Goal: Task Accomplishment & Management: Manage account settings

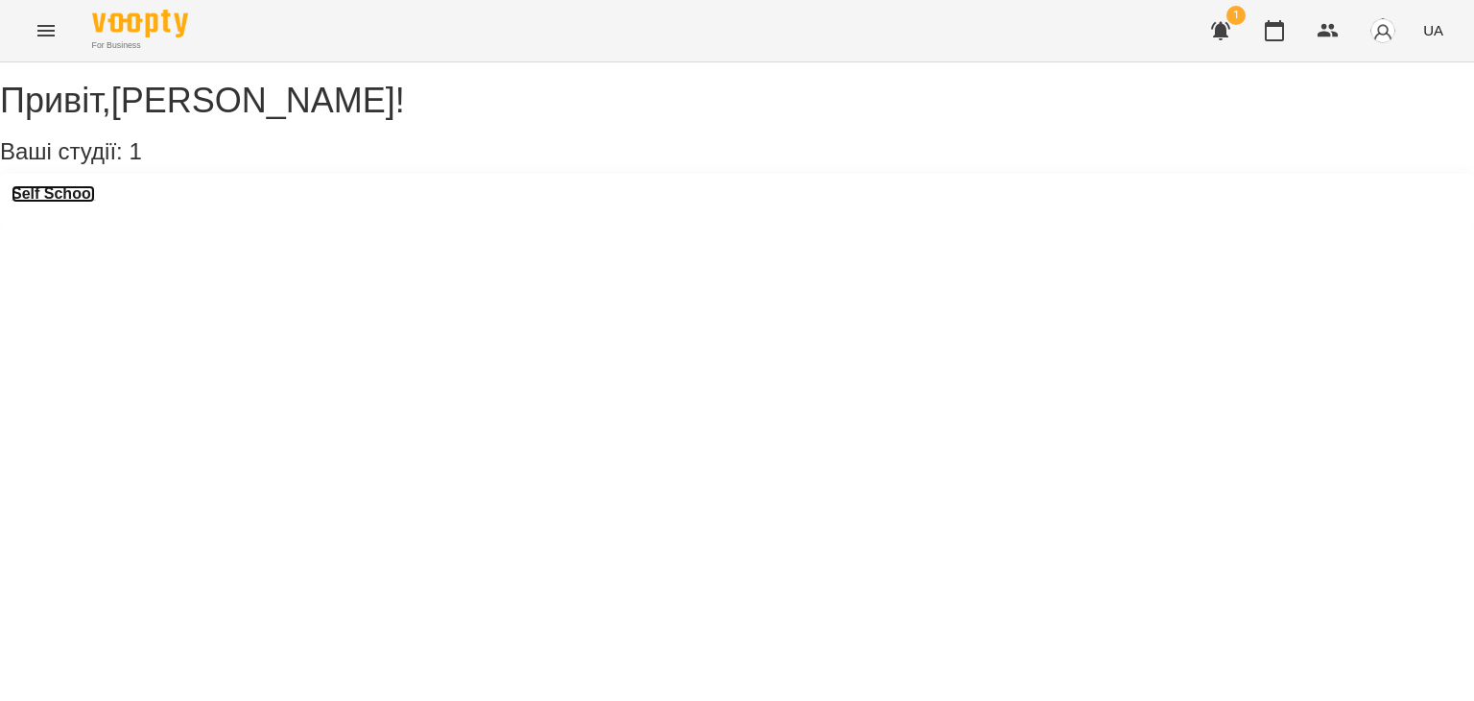
click at [84, 202] on h3 "Self School" at bounding box center [53, 193] width 83 height 17
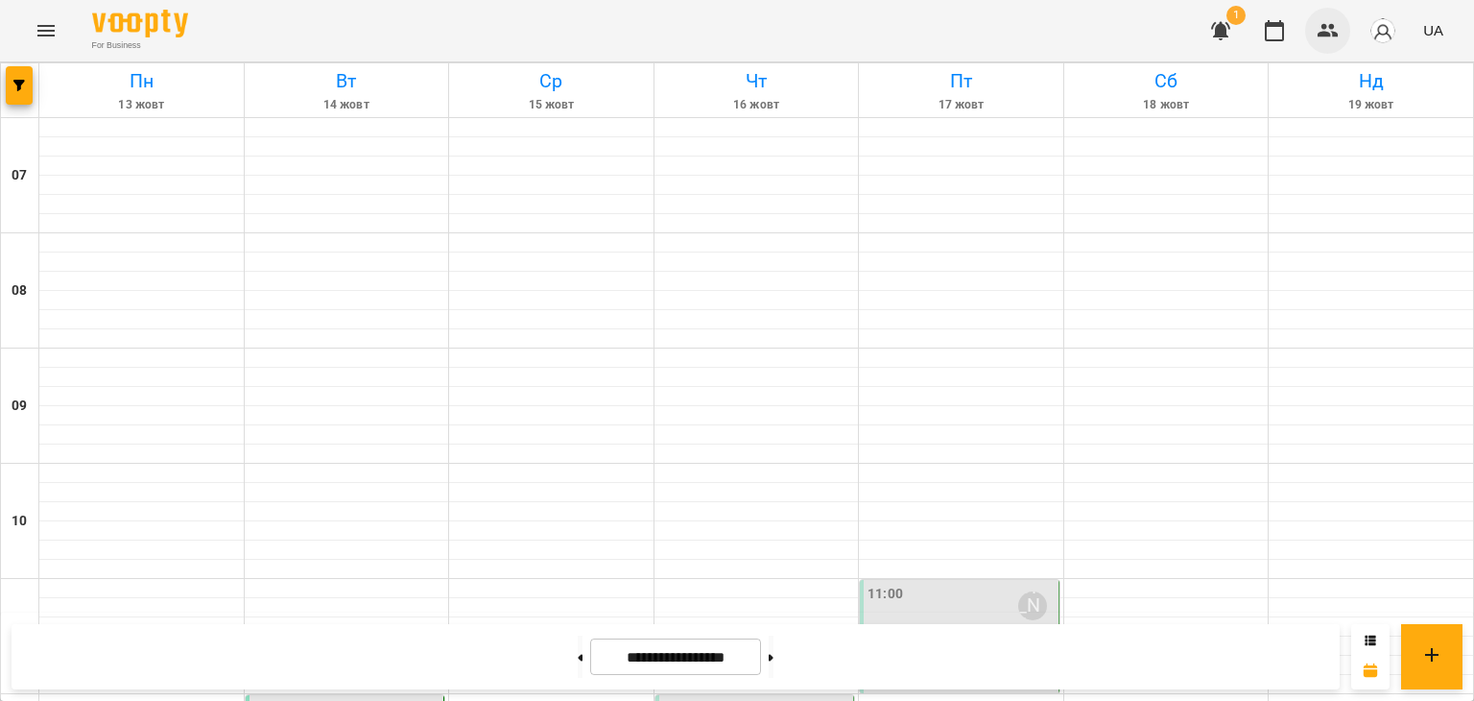
click at [1335, 39] on icon "button" at bounding box center [1328, 30] width 23 height 23
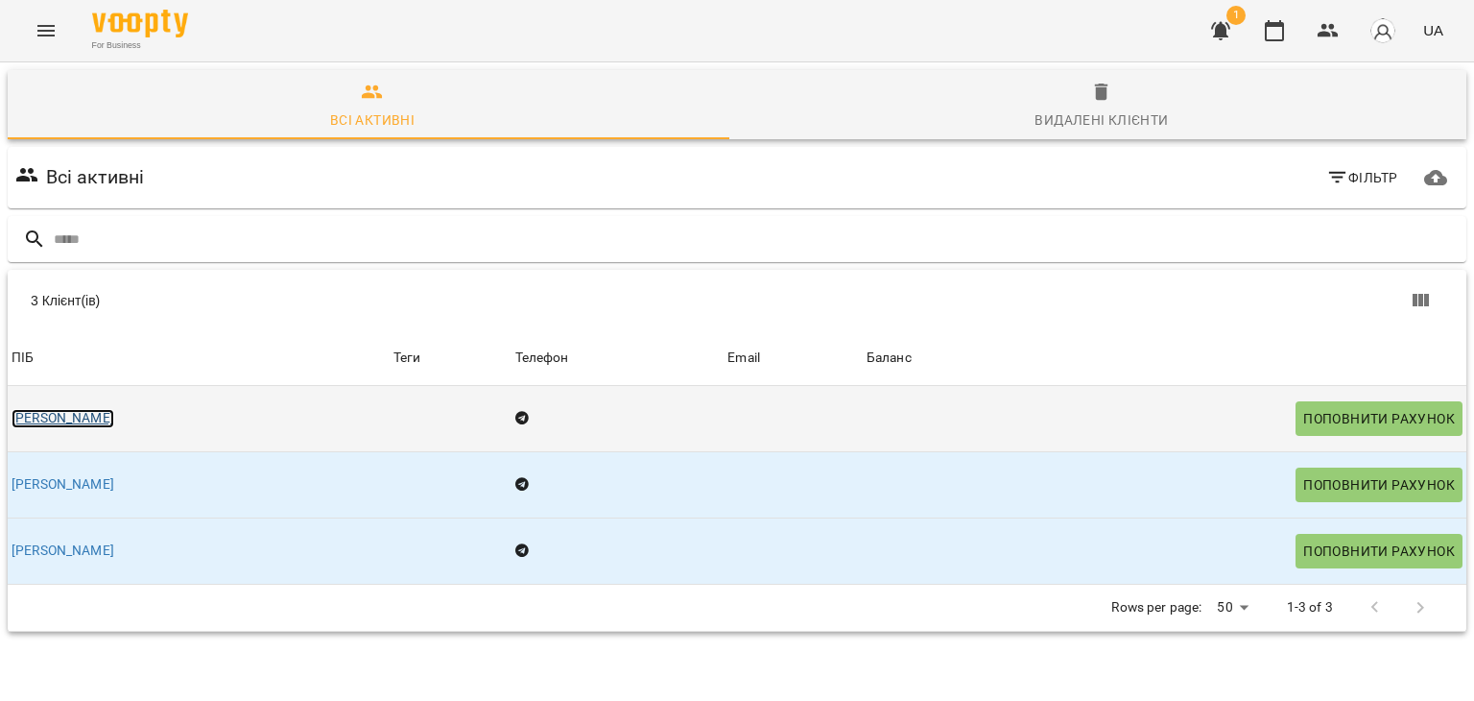
click at [107, 414] on link "[PERSON_NAME]" at bounding box center [63, 418] width 103 height 19
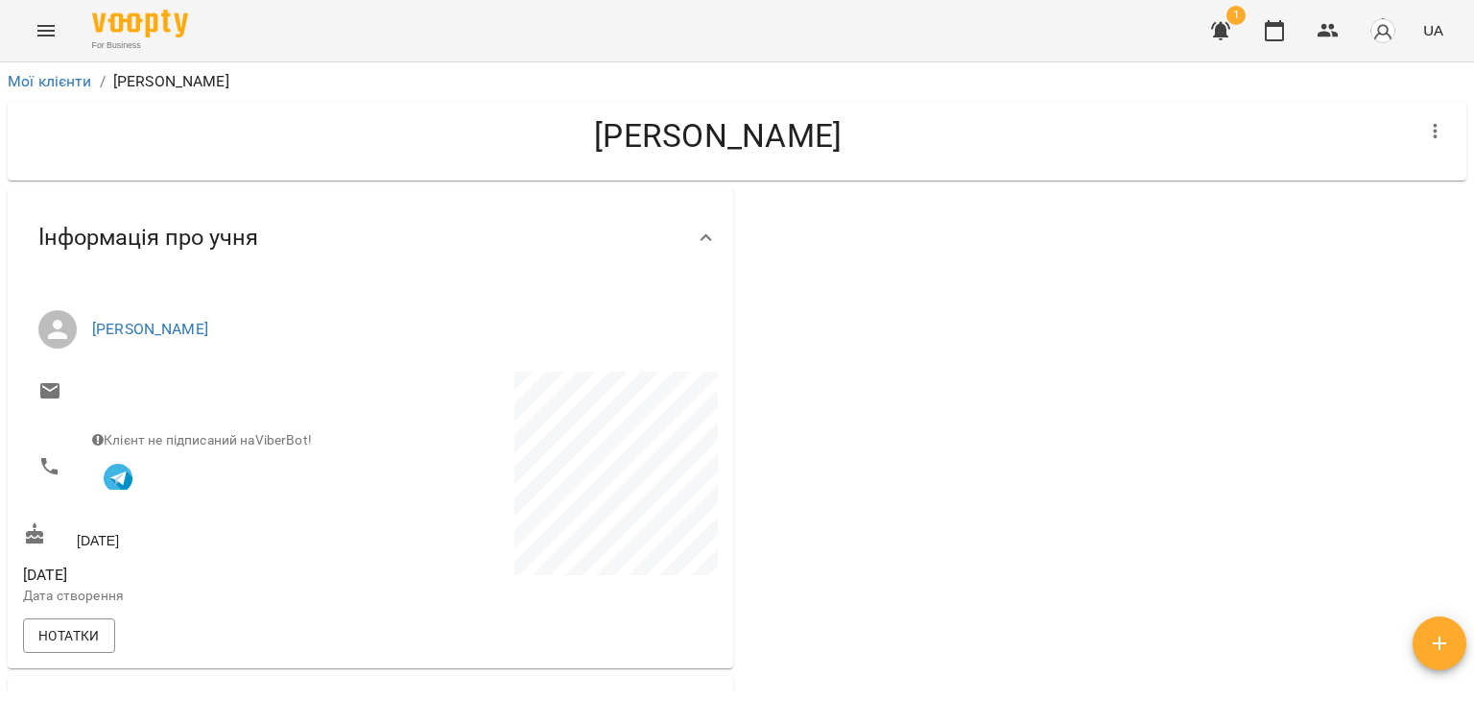
click at [223, 248] on span "Інформація про учня" at bounding box center [148, 238] width 220 height 30
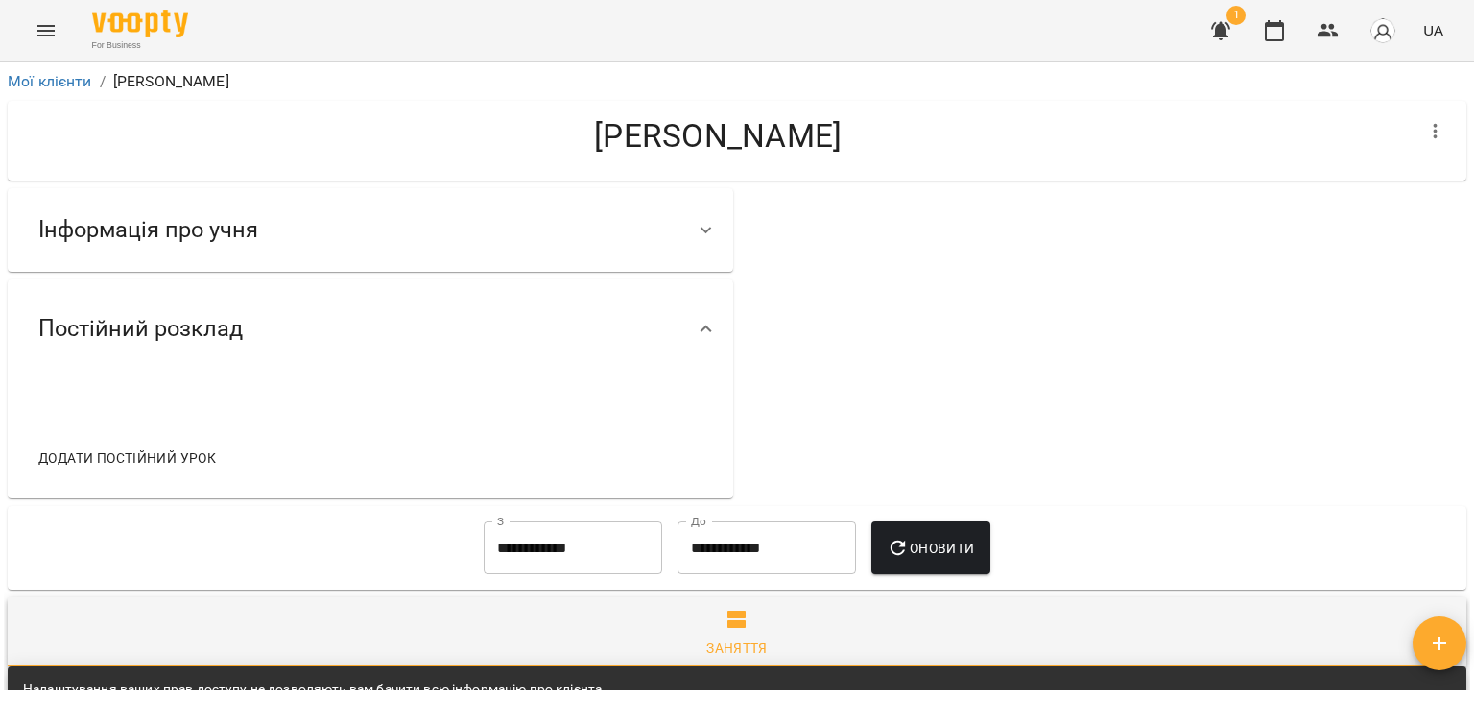
click at [223, 248] on div "Інформація про учня" at bounding box center [148, 230] width 250 height 60
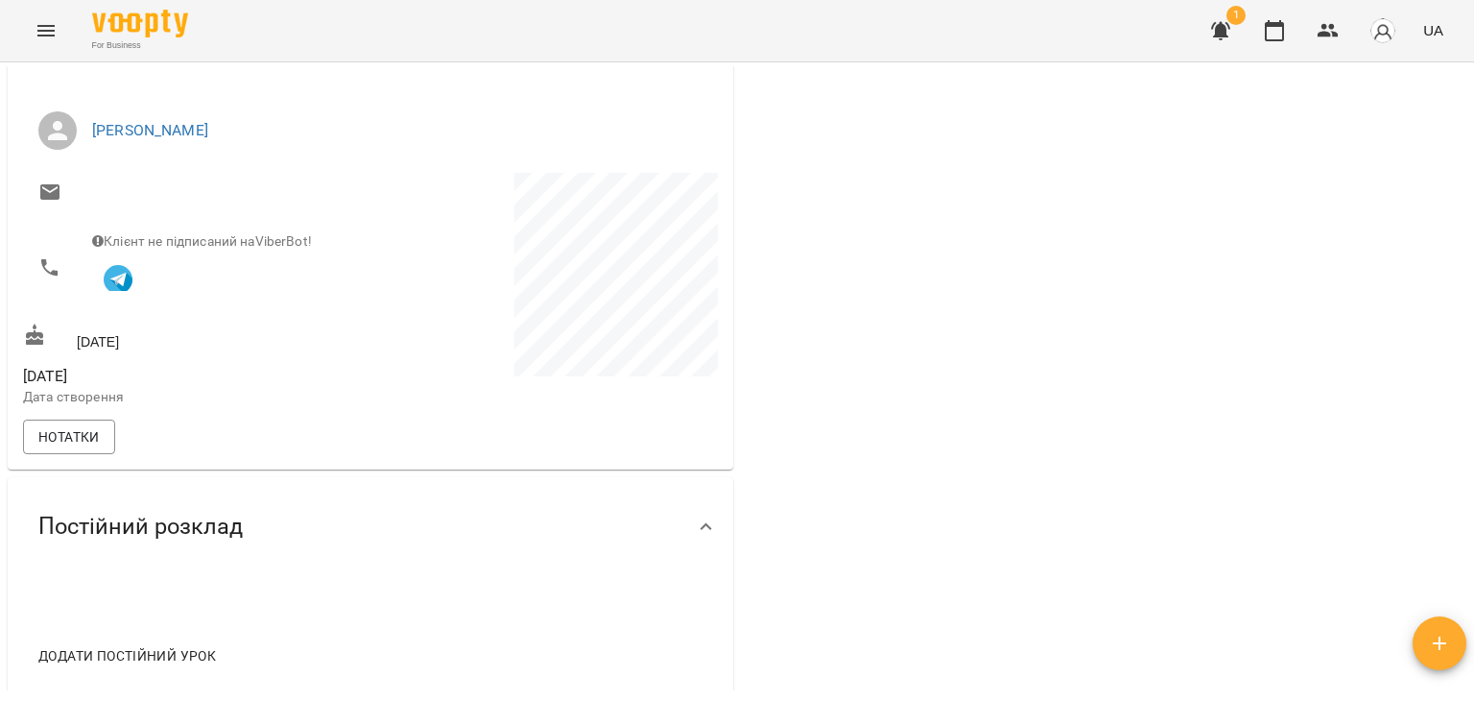
scroll to position [207, 0]
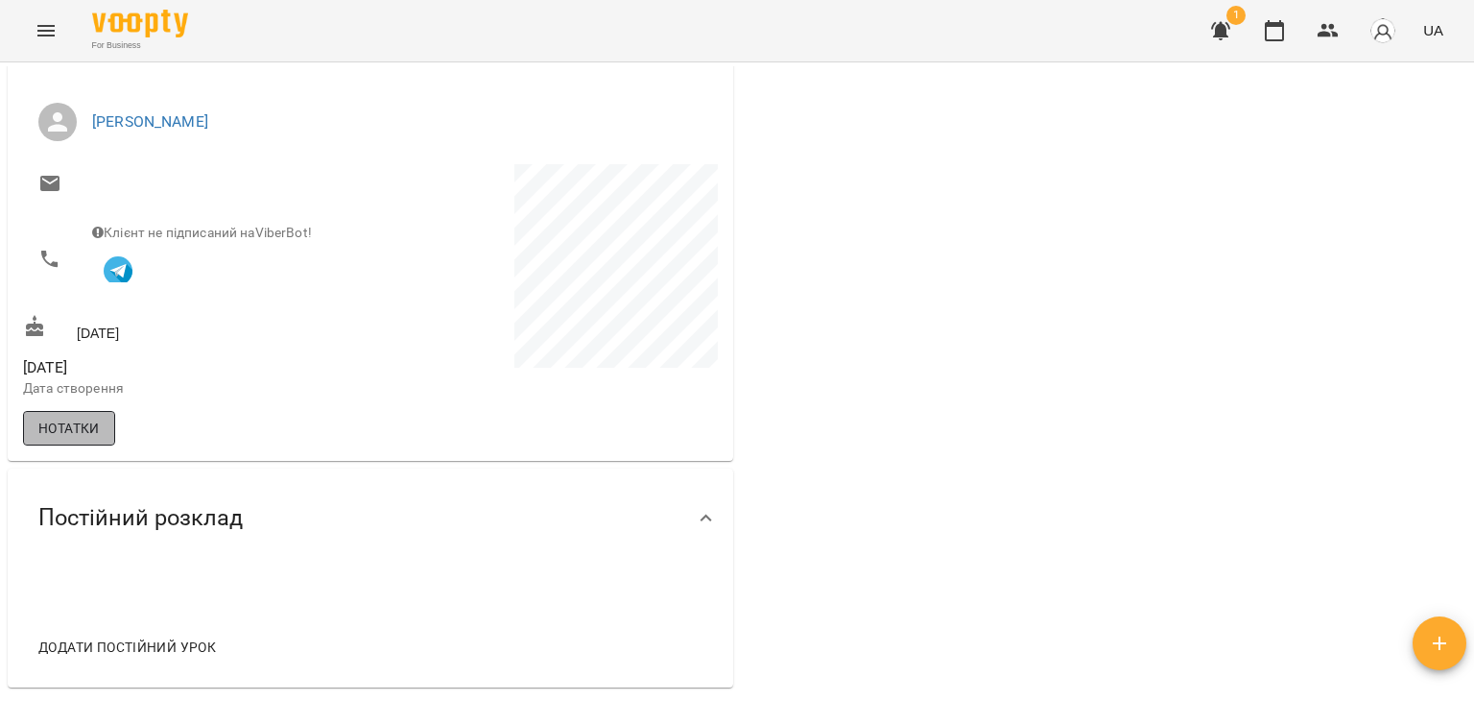
click at [103, 429] on button "Нотатки" at bounding box center [69, 428] width 92 height 35
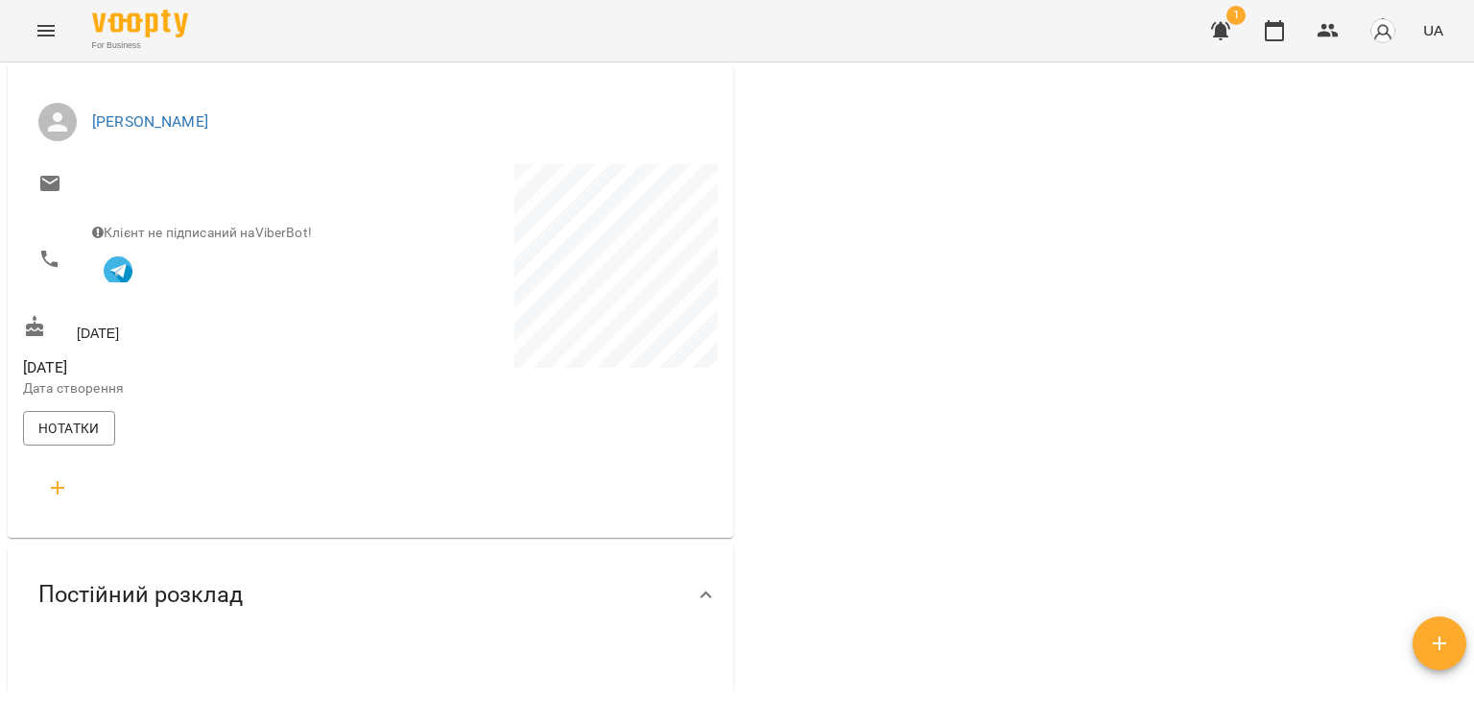
scroll to position [583, 0]
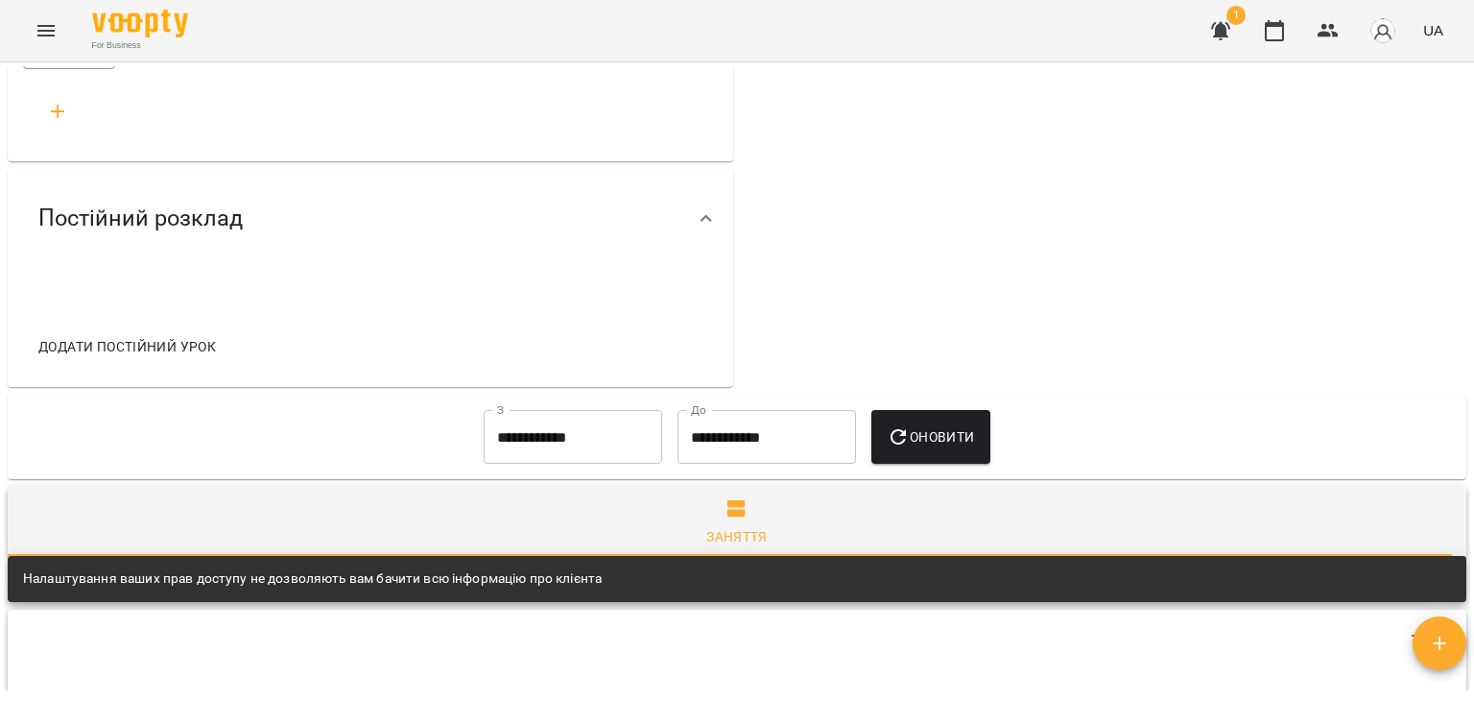
click at [309, 281] on div "Додати постійний урок" at bounding box center [371, 327] width 726 height 119
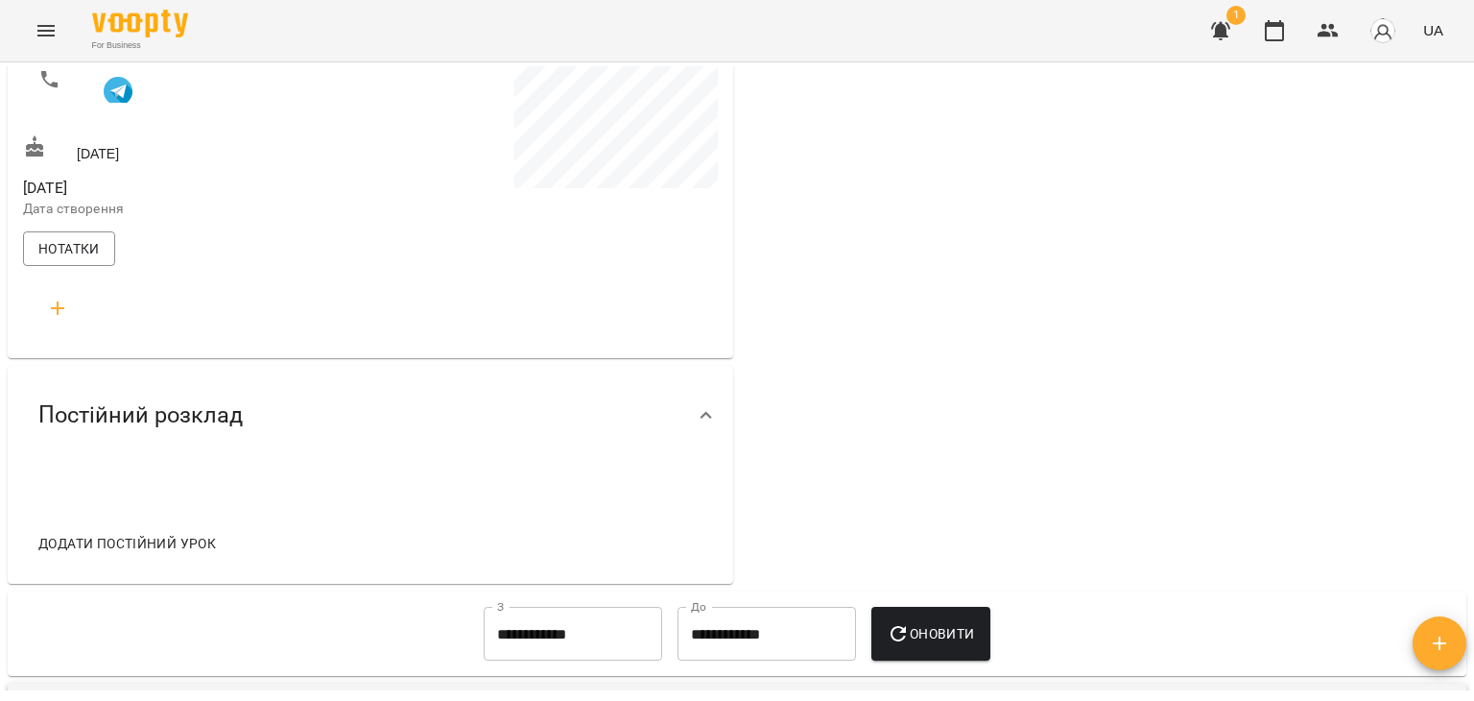
scroll to position [0, 0]
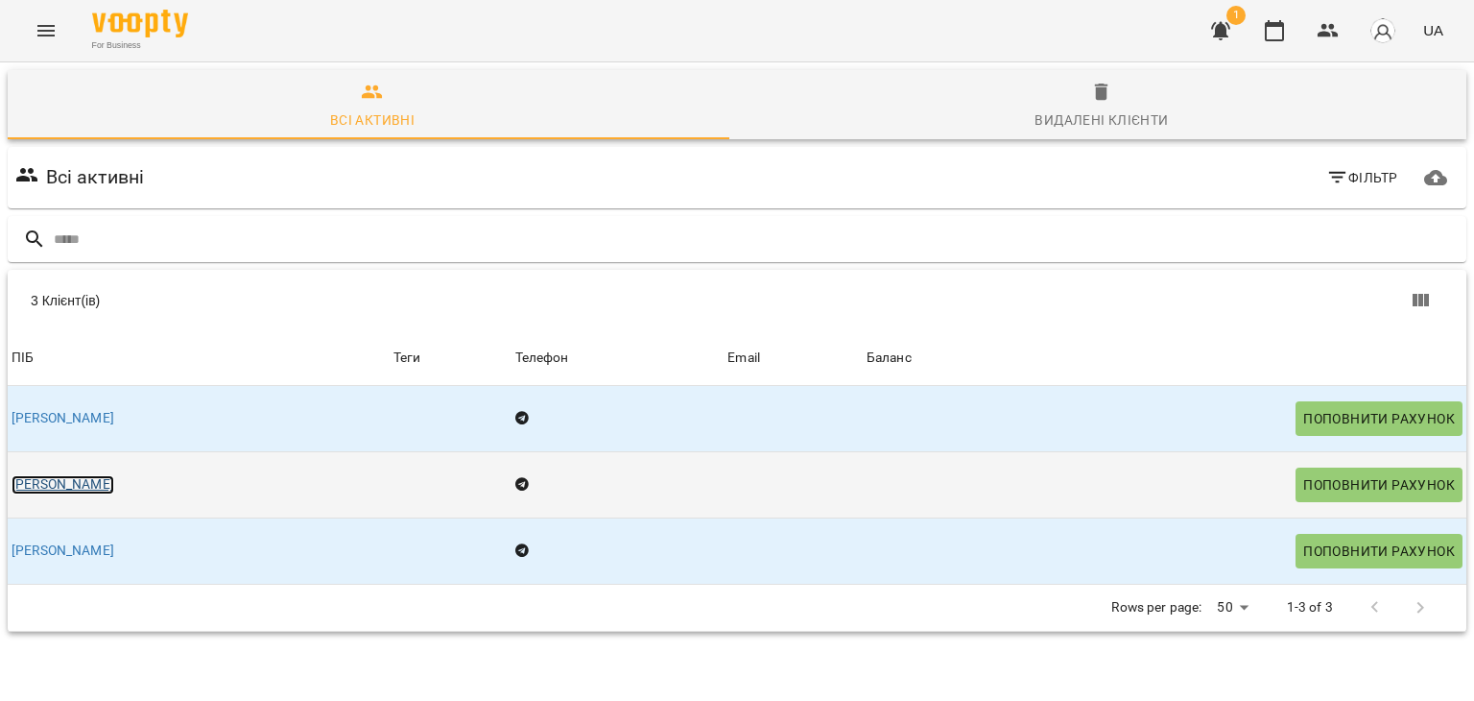
click at [114, 477] on link "[PERSON_NAME]" at bounding box center [63, 484] width 103 height 19
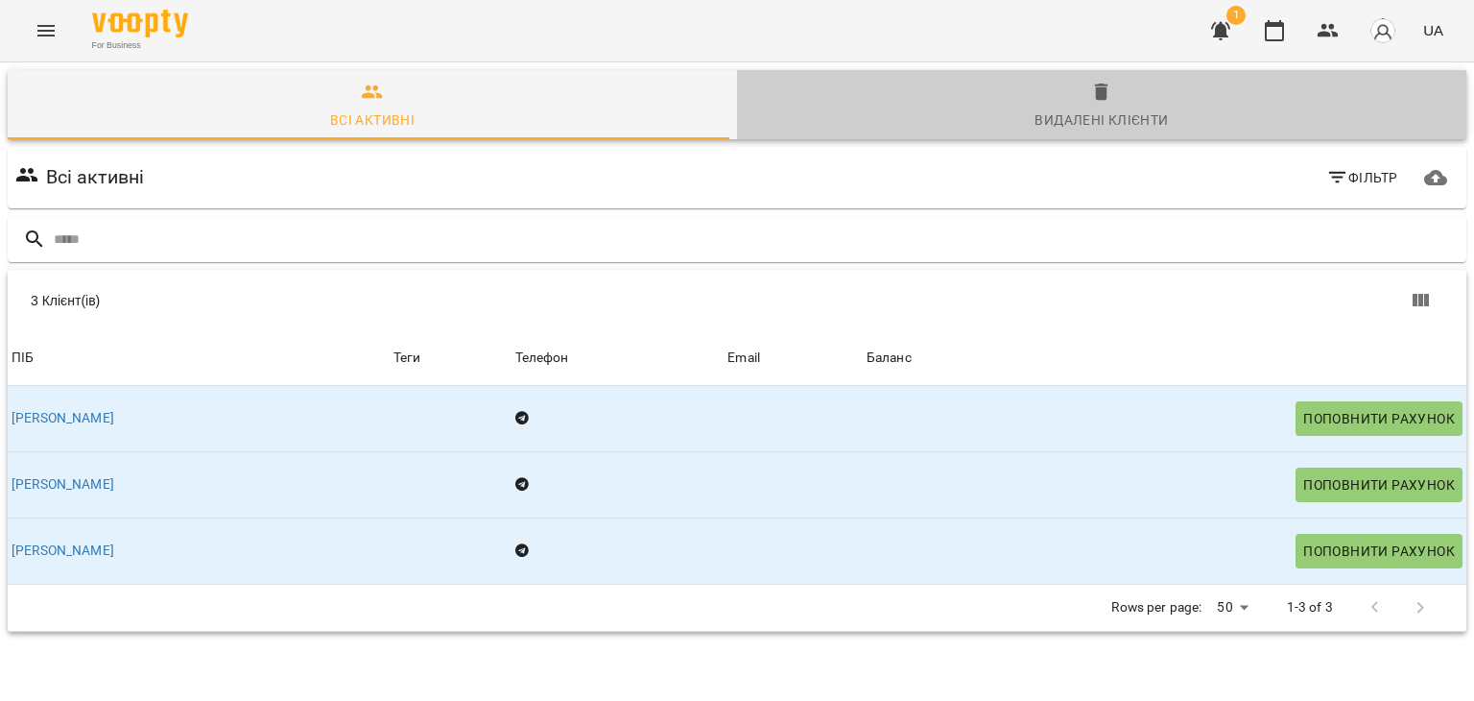
click at [1134, 78] on button "Видалені клієнти" at bounding box center [1101, 104] width 729 height 69
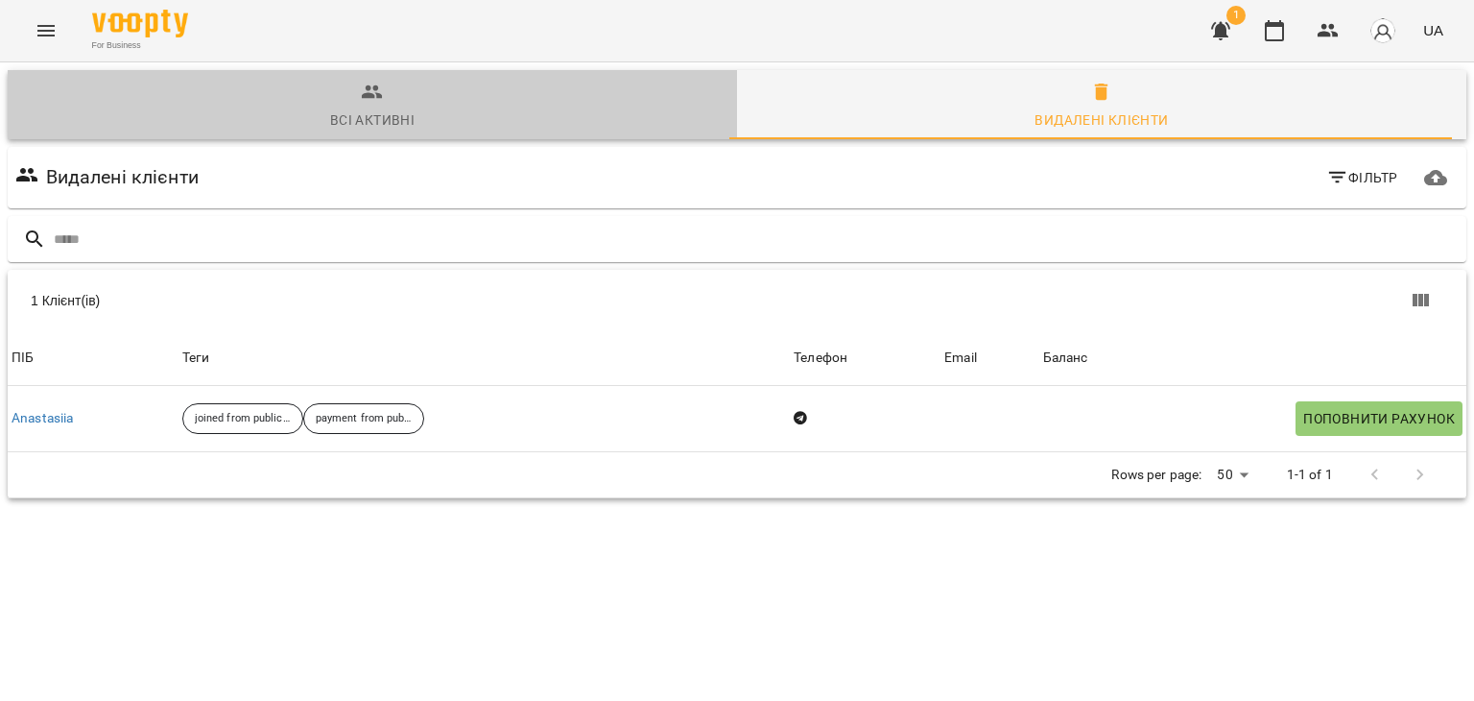
click at [380, 112] on div "Всі активні" at bounding box center [372, 119] width 84 height 23
